Goal: Task Accomplishment & Management: Manage account settings

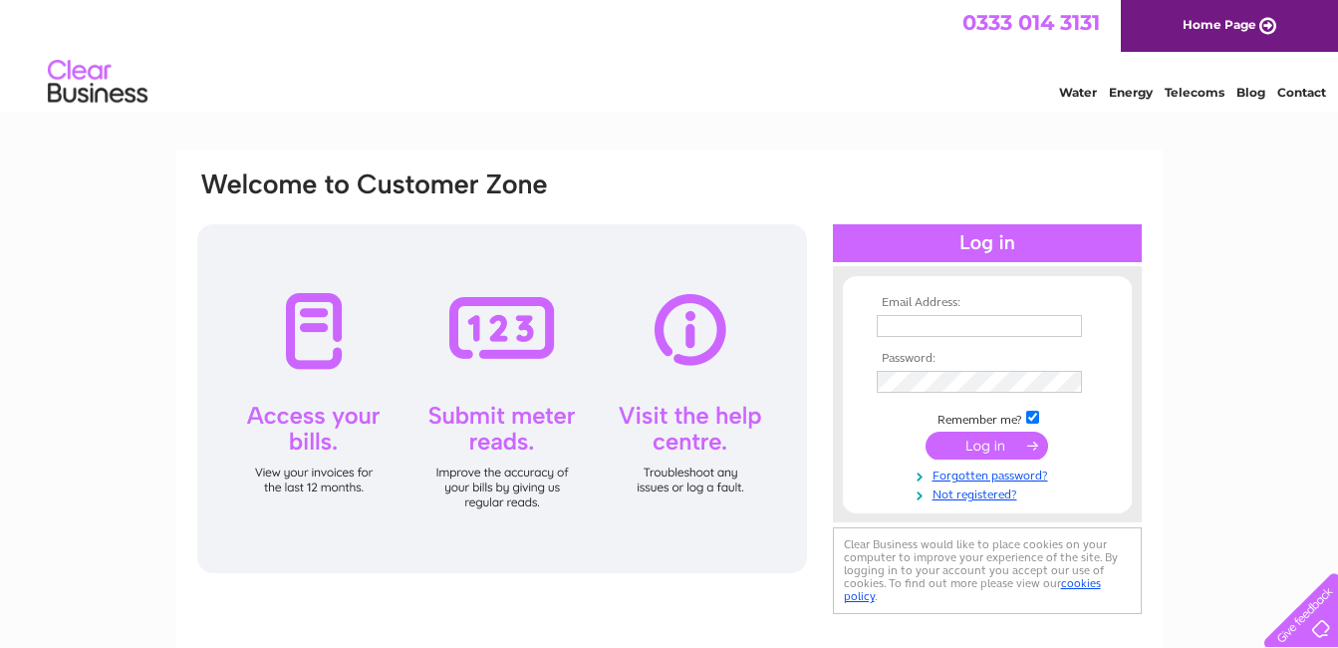
type input "montrosebowlingclub@btconnect.com"
click at [325, 338] on div at bounding box center [502, 398] width 610 height 349
click at [976, 437] on input "submit" at bounding box center [987, 445] width 123 height 28
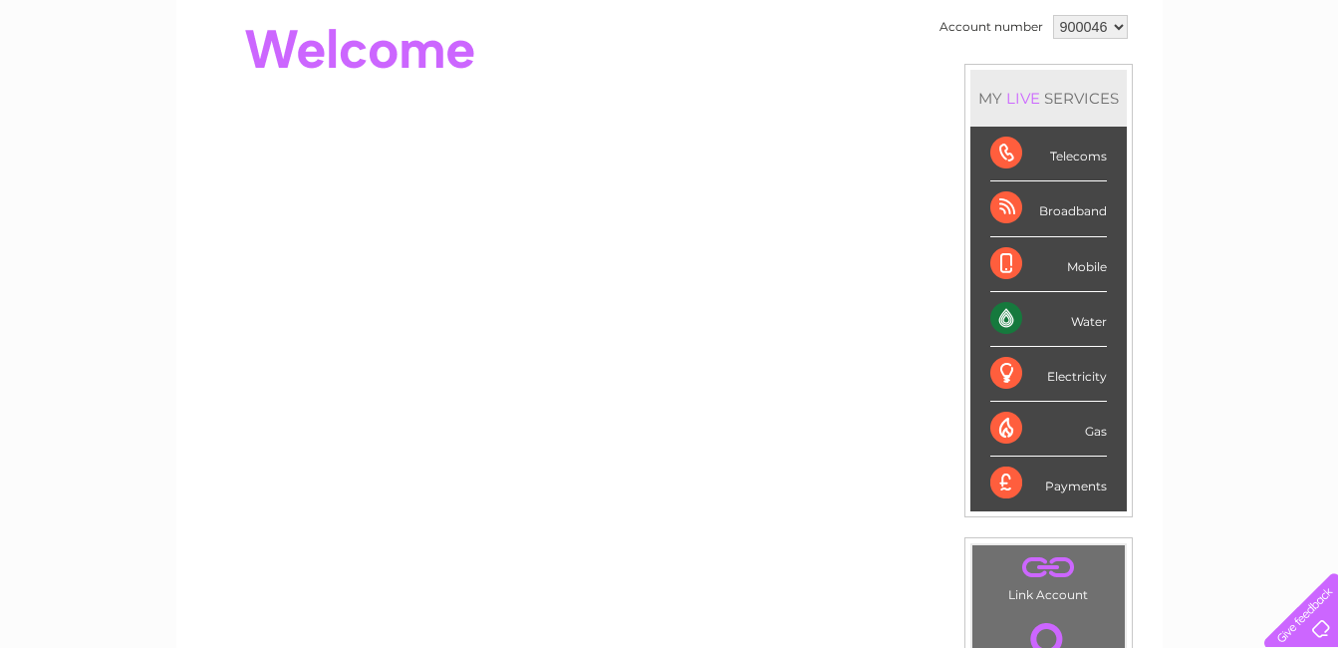
scroll to position [199, 0]
click at [1004, 312] on div "Water" at bounding box center [1048, 318] width 117 height 55
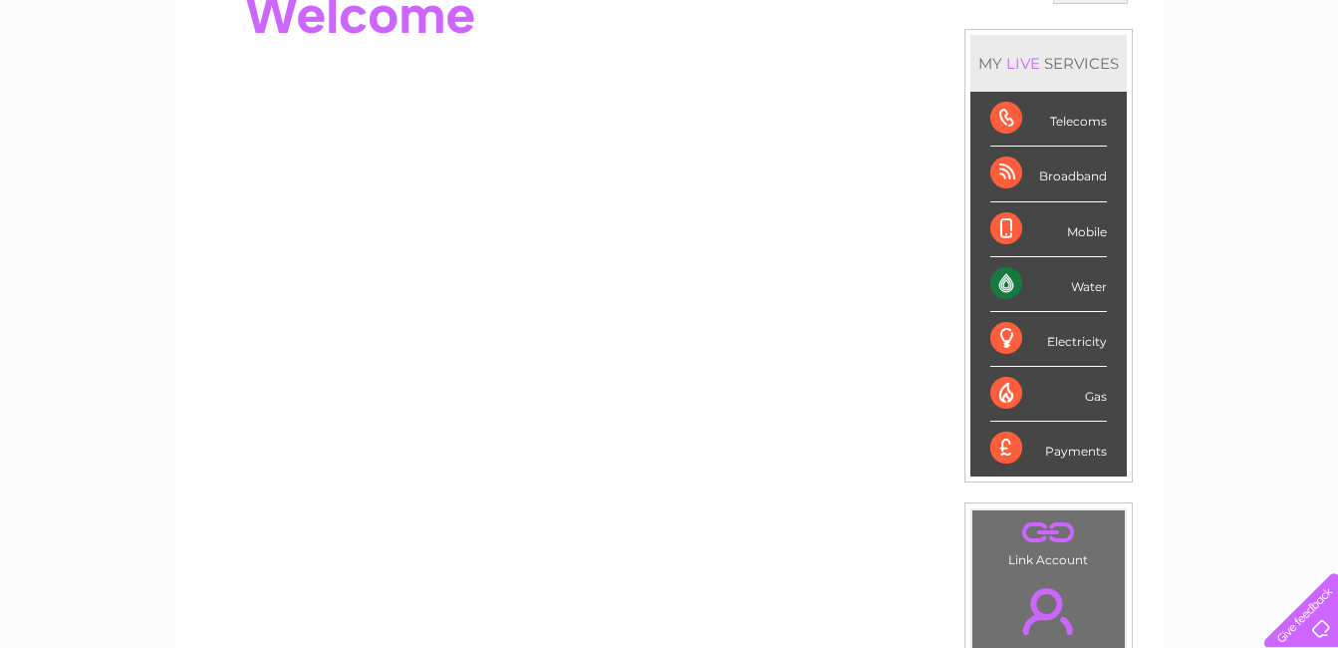
scroll to position [39, 0]
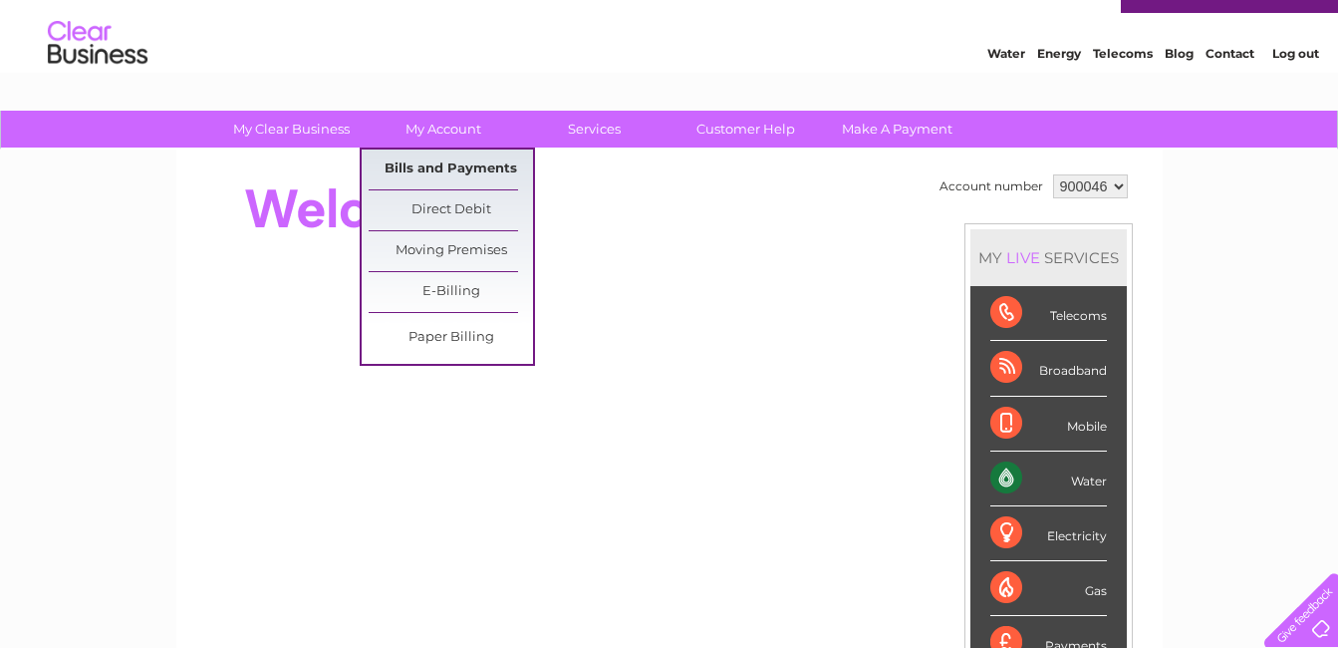
click at [447, 164] on link "Bills and Payments" at bounding box center [451, 169] width 164 height 40
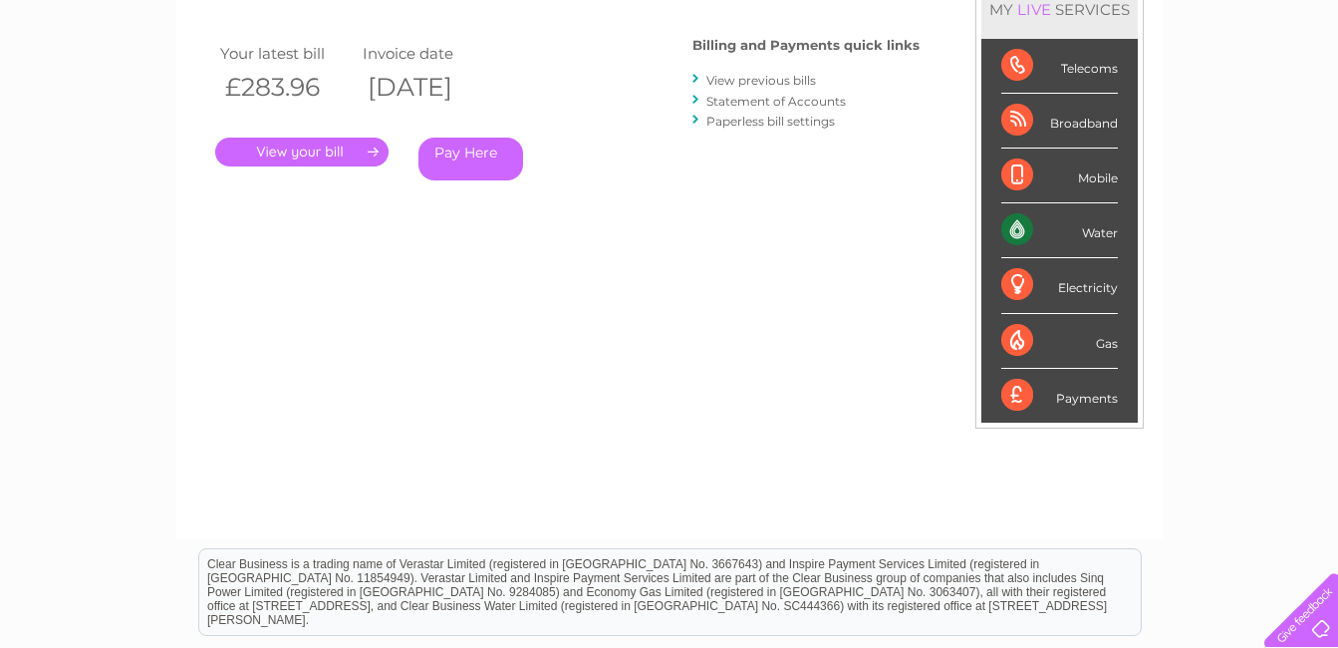
scroll to position [100, 0]
